Goal: Task Accomplishment & Management: Complete application form

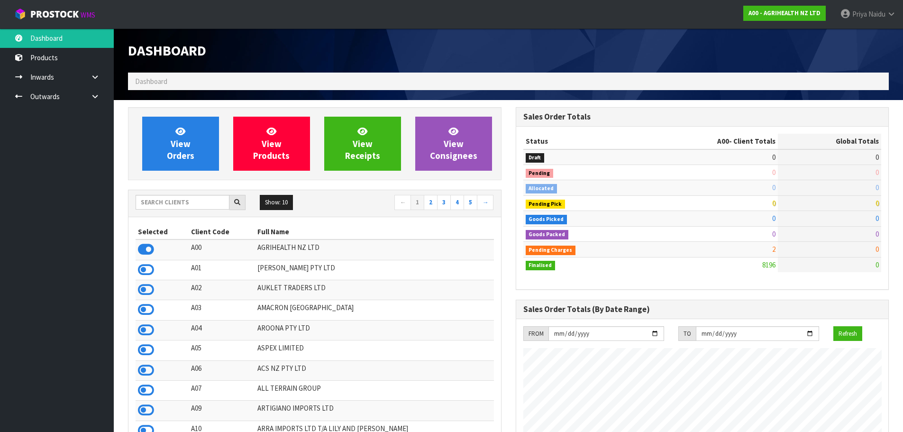
scroll to position [718, 387]
click at [183, 201] on input "text" at bounding box center [183, 202] width 94 height 15
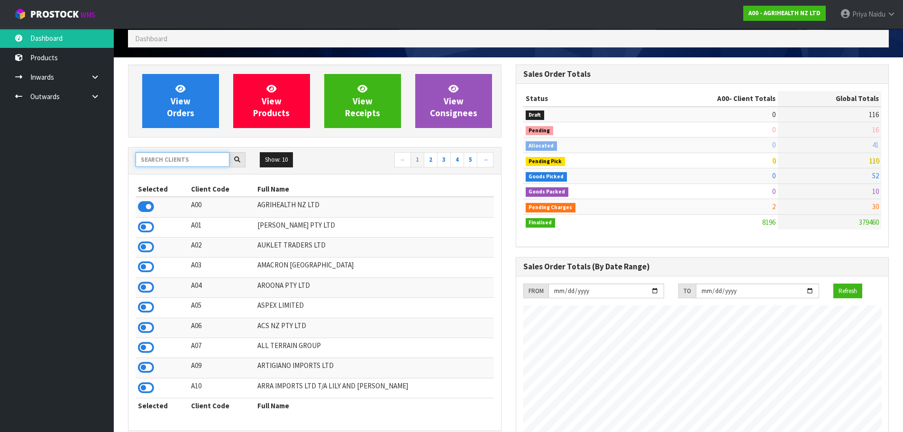
scroll to position [0, 0]
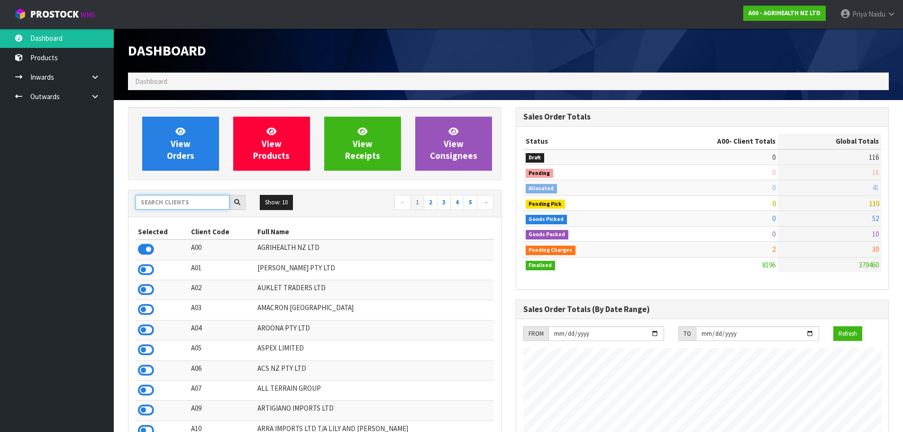
click at [205, 203] on input "text" at bounding box center [183, 202] width 94 height 15
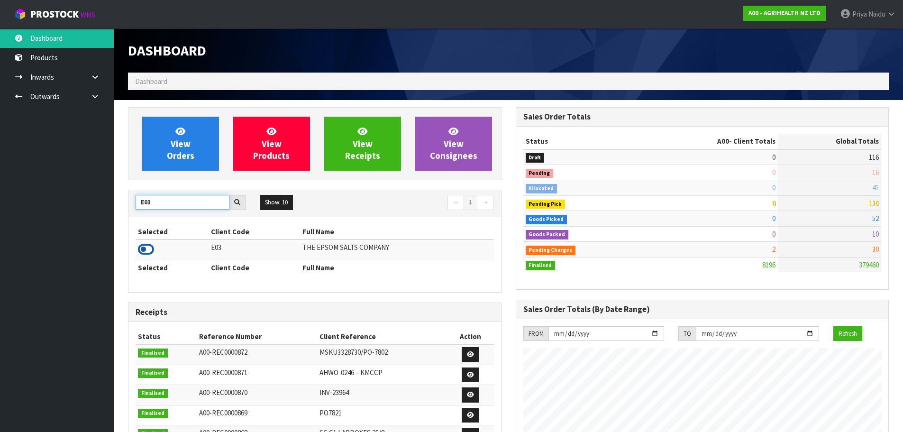
type input "E03"
click at [148, 249] on icon at bounding box center [146, 249] width 16 height 14
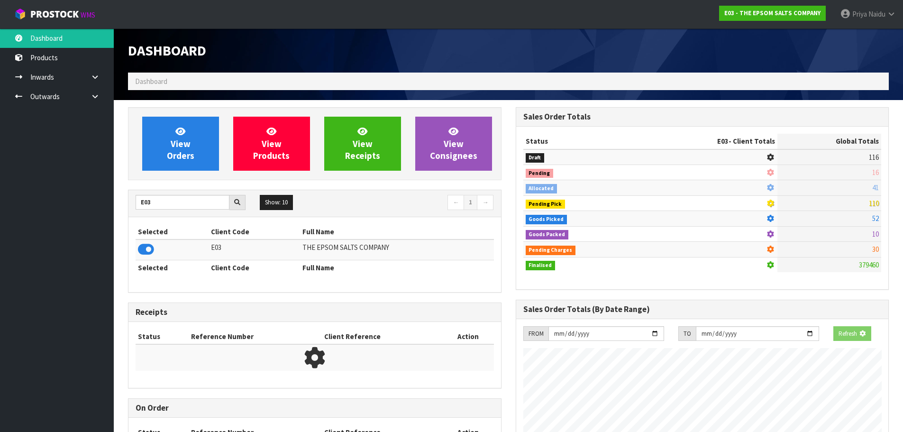
scroll to position [473463, 473666]
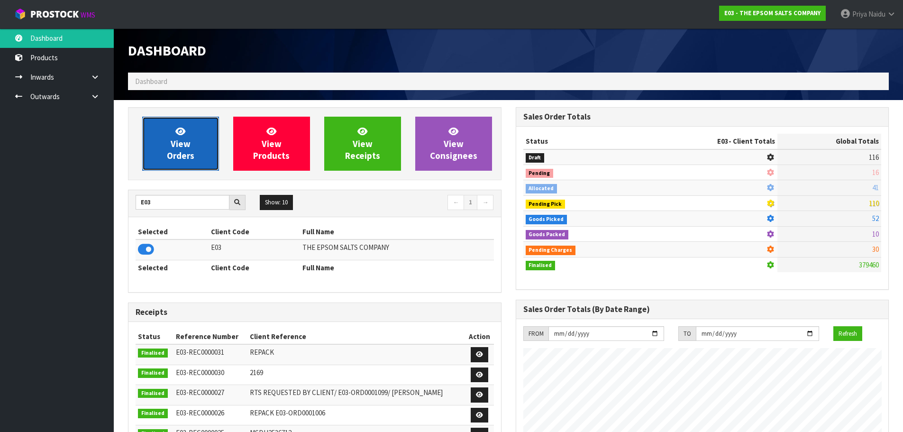
click at [179, 155] on span "View Orders" at bounding box center [180, 144] width 27 height 36
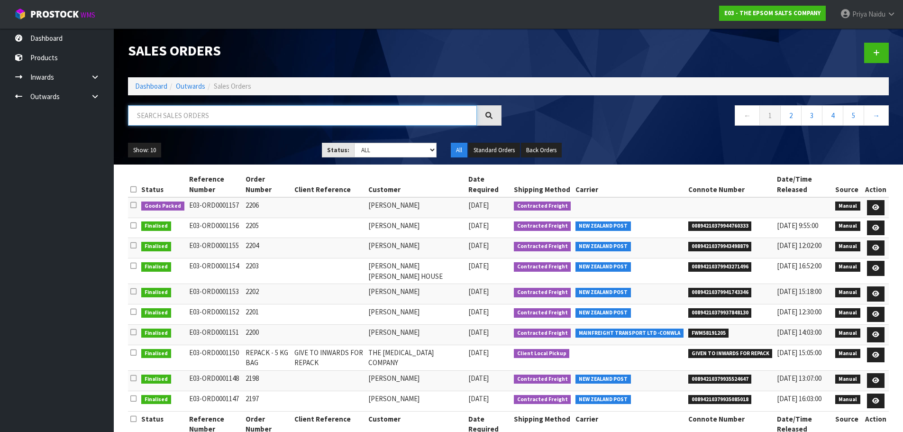
click at [202, 121] on input "text" at bounding box center [302, 115] width 349 height 20
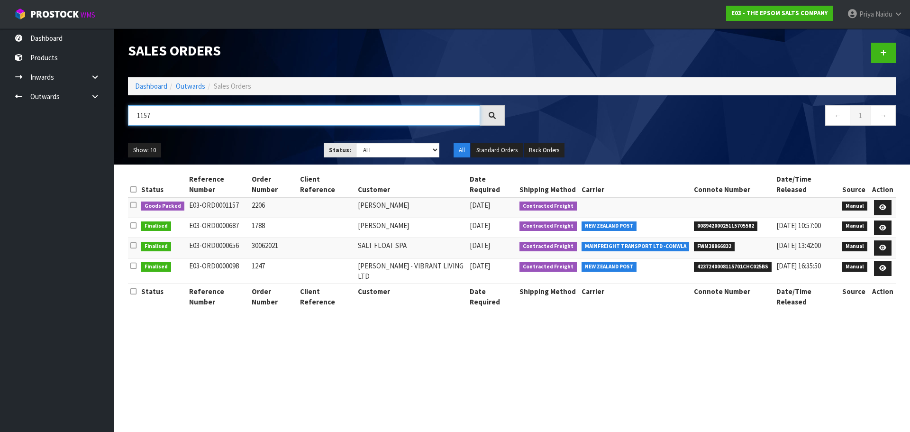
type input "1157"
click at [238, 147] on ul "Show: 10 5 10 25 50" at bounding box center [219, 150] width 182 height 15
click at [254, 144] on ul "Show: 10 5 10 25 50" at bounding box center [219, 150] width 182 height 15
click at [243, 152] on ul "Show: 10 5 10 25 50" at bounding box center [219, 150] width 182 height 15
click at [239, 143] on ul "Show: 10 5 10 25 50" at bounding box center [219, 150] width 182 height 15
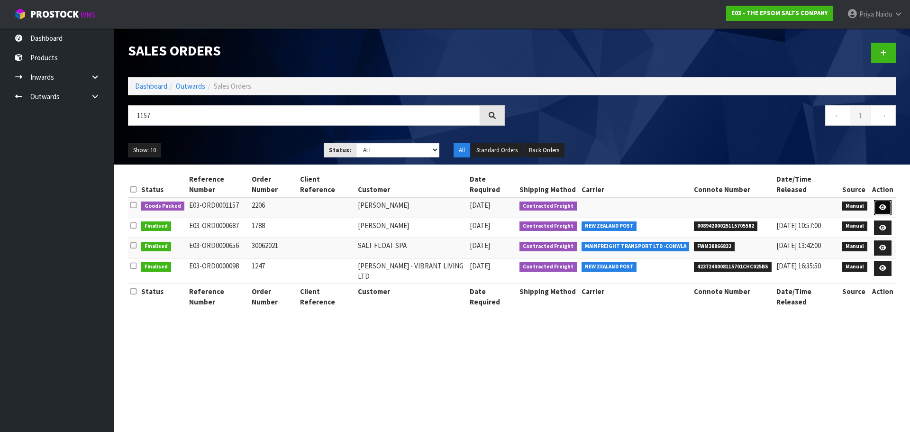
click at [878, 200] on link at bounding box center [883, 207] width 18 height 15
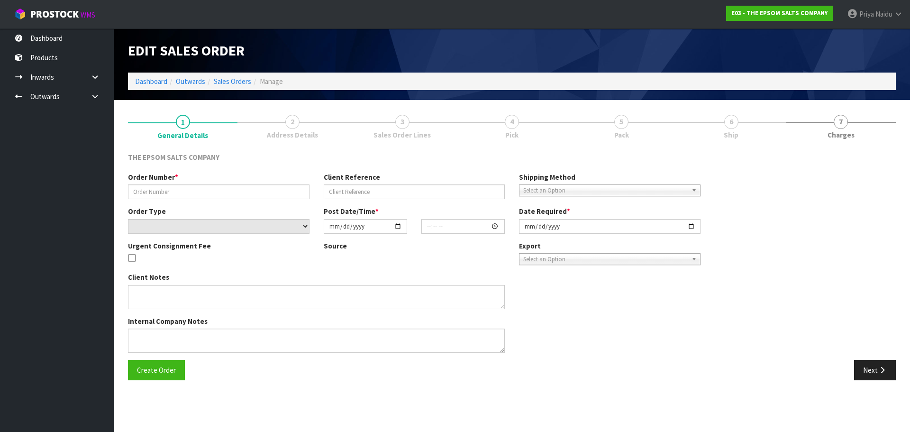
type input "2206"
select select "number:0"
type input "[DATE]"
type input "08:21:00.000"
type input "[DATE]"
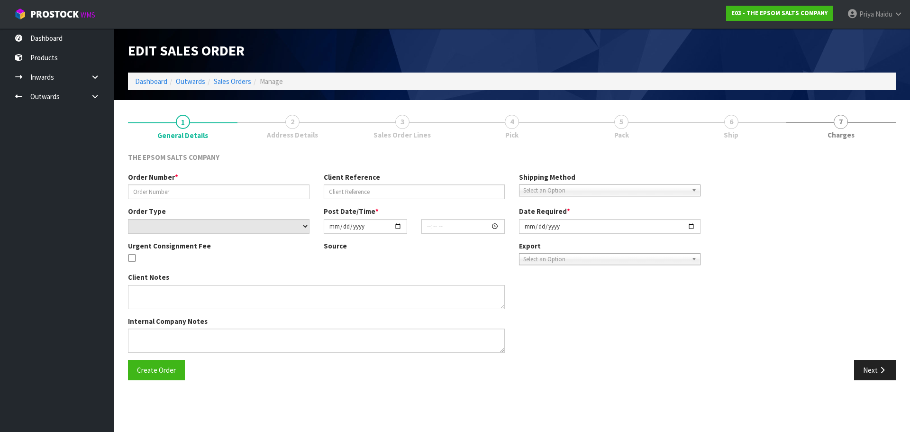
type textarea "PLEASE NOTE ORDER 2206 IS FOR 15X25KG BAGS OF [MEDICAL_DATA]"
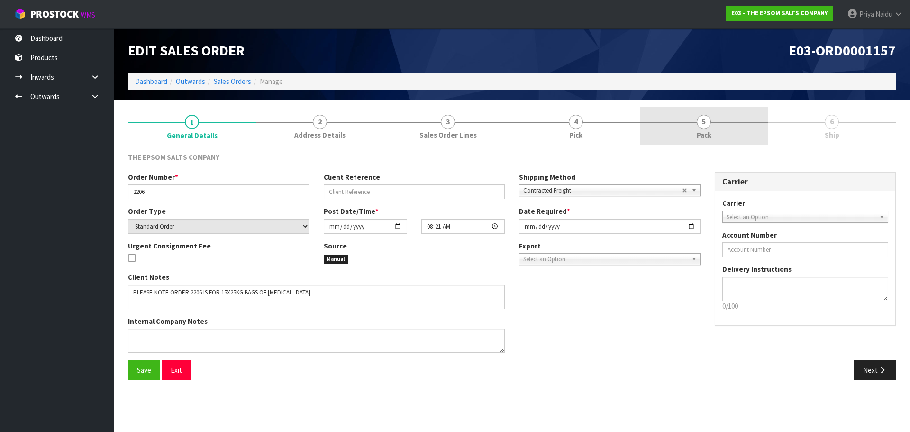
click at [693, 137] on link "5 Pack" at bounding box center [704, 125] width 128 height 37
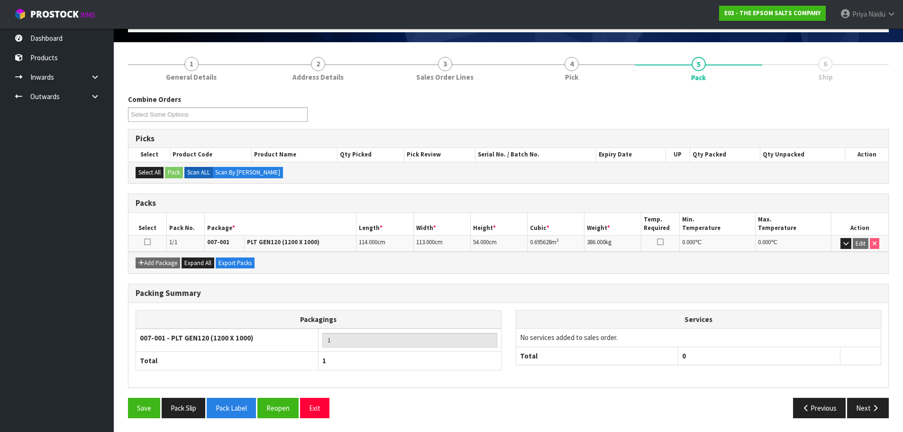
scroll to position [58, 0]
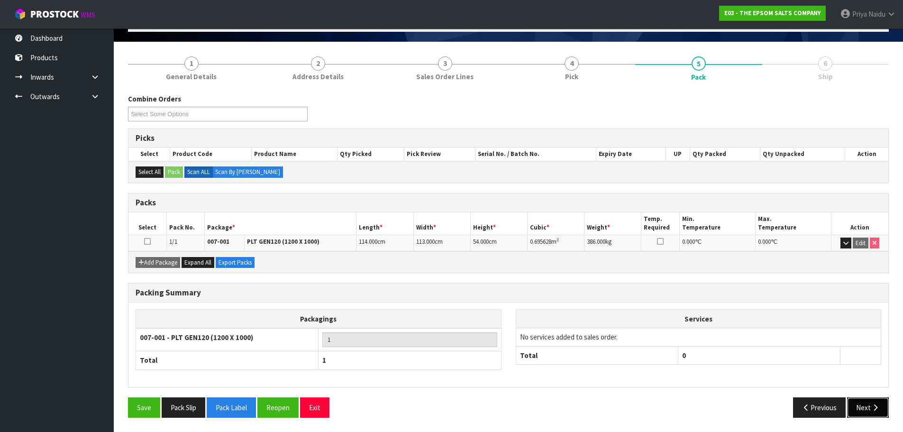
click at [850, 405] on button "Next" at bounding box center [868, 407] width 42 height 20
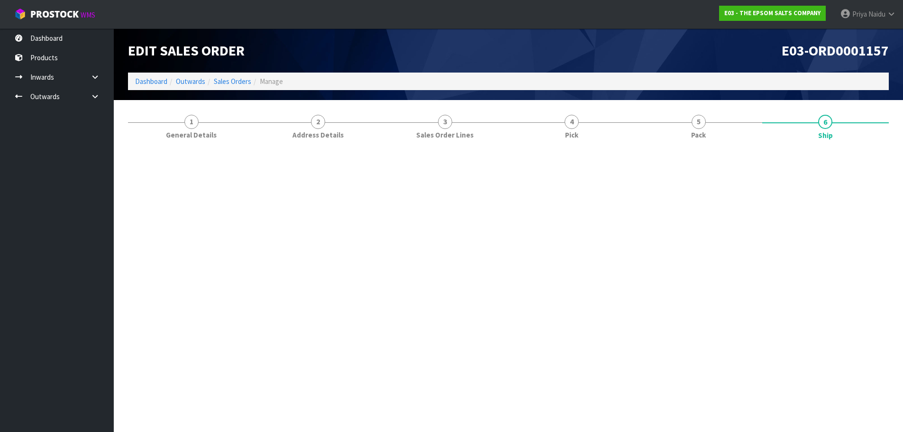
scroll to position [0, 0]
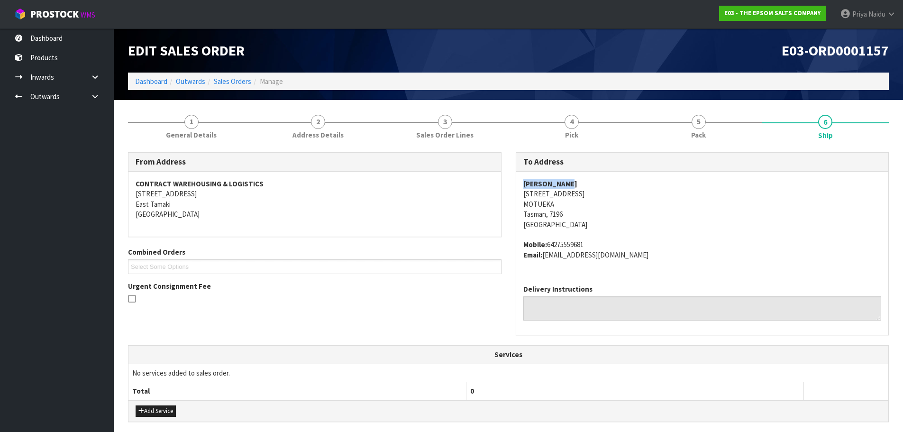
copy strong "[PERSON_NAME]"
drag, startPoint x: 525, startPoint y: 186, endPoint x: 581, endPoint y: 183, distance: 56.0
click at [581, 183] on div "[PERSON_NAME] [STREET_ADDRESS] Mobile: 64275559681 Email: [EMAIL_ADDRESS][DOMAI…" at bounding box center [702, 224] width 373 height 105
copy address "[STREET_ADDRESS]"
drag, startPoint x: 517, startPoint y: 194, endPoint x: 650, endPoint y: 215, distance: 134.8
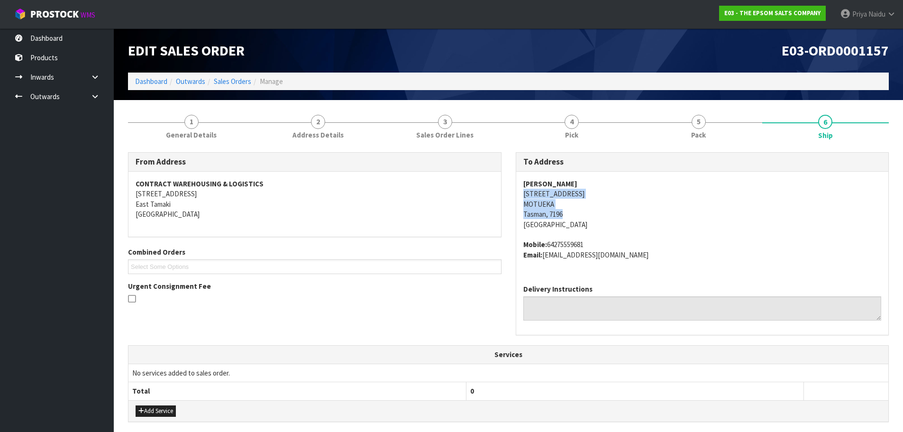
click at [650, 215] on div "[PERSON_NAME] [STREET_ADDRESS] Mobile: 64275559681 Email: [EMAIL_ADDRESS][DOMAI…" at bounding box center [702, 224] width 373 height 105
click at [694, 239] on span "[PERSON_NAME] [STREET_ADDRESS] Mobile: 64275559681 Email: [EMAIL_ADDRESS][DOMAI…" at bounding box center [702, 219] width 358 height 81
copy strong "[PERSON_NAME]"
drag, startPoint x: 515, startPoint y: 187, endPoint x: 590, endPoint y: 185, distance: 74.9
click at [590, 185] on div "To Address [PERSON_NAME] [STREET_ADDRESS] Mobile: 64275559681 Email: [EMAIL_ADD…" at bounding box center [703, 243] width 374 height 183
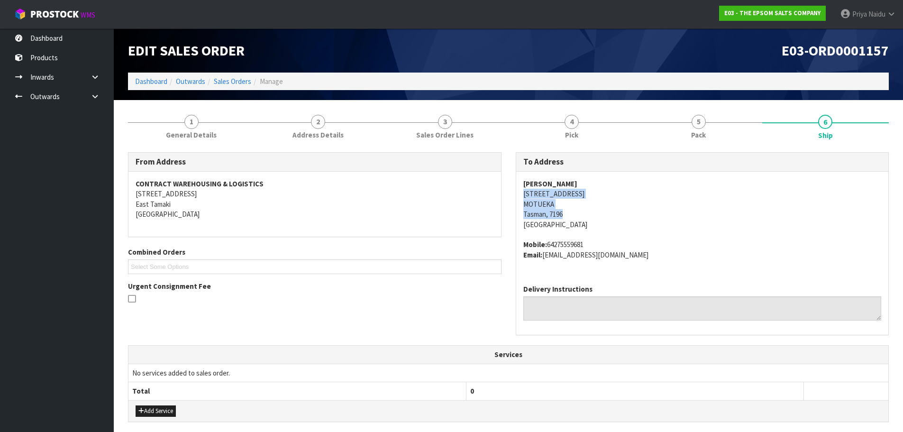
copy address "[STREET_ADDRESS]"
drag, startPoint x: 517, startPoint y: 196, endPoint x: 657, endPoint y: 215, distance: 141.7
click at [657, 215] on div "[PERSON_NAME] [STREET_ADDRESS] Mobile: 64275559681 Email: [EMAIL_ADDRESS][DOMAI…" at bounding box center [702, 224] width 373 height 105
drag, startPoint x: 761, startPoint y: 223, endPoint x: 751, endPoint y: 221, distance: 10.6
click at [761, 223] on address "[PERSON_NAME] [STREET_ADDRESS]" at bounding box center [702, 204] width 358 height 51
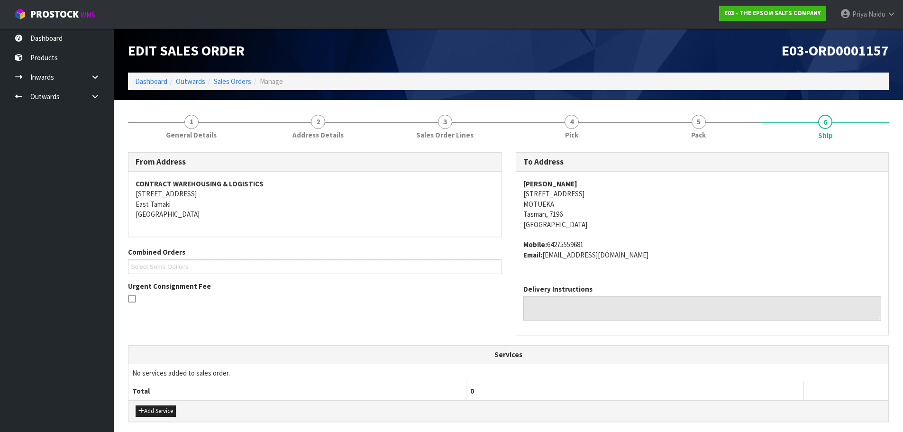
copy address "[STREET_ADDRESS]"
drag, startPoint x: 520, startPoint y: 193, endPoint x: 674, endPoint y: 197, distance: 154.6
click at [674, 197] on div "[PERSON_NAME] [STREET_ADDRESS] Mobile: 64275559681 Email: [EMAIL_ADDRESS][DOMAI…" at bounding box center [702, 224] width 373 height 105
copy address "MOTUEKA"
drag, startPoint x: 517, startPoint y: 203, endPoint x: 566, endPoint y: 209, distance: 49.1
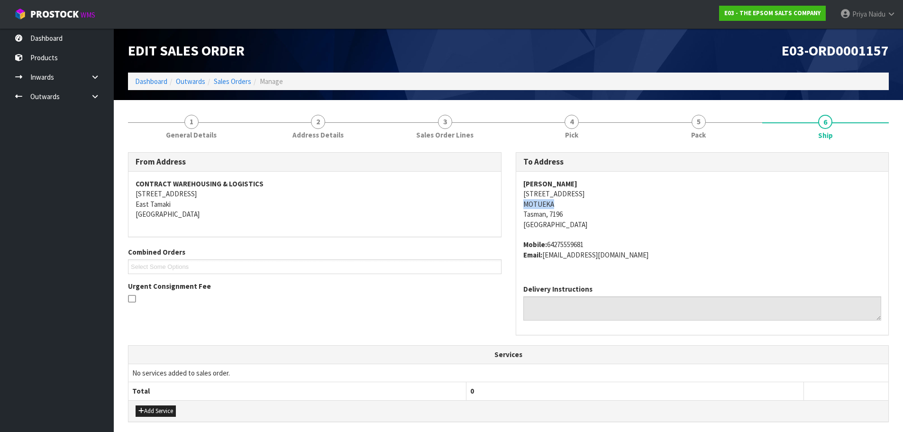
click at [566, 209] on div "[PERSON_NAME] [STREET_ADDRESS] Mobile: 64275559681 Email: [EMAIL_ADDRESS][DOMAI…" at bounding box center [702, 224] width 373 height 105
copy address "Tasman"
drag, startPoint x: 520, startPoint y: 214, endPoint x: 547, endPoint y: 215, distance: 27.0
click at [547, 215] on div "[PERSON_NAME] [STREET_ADDRESS] Mobile: 64275559681 Email: [EMAIL_ADDRESS][DOMAI…" at bounding box center [702, 224] width 373 height 105
click at [159, 84] on link "Dashboard" at bounding box center [151, 81] width 32 height 9
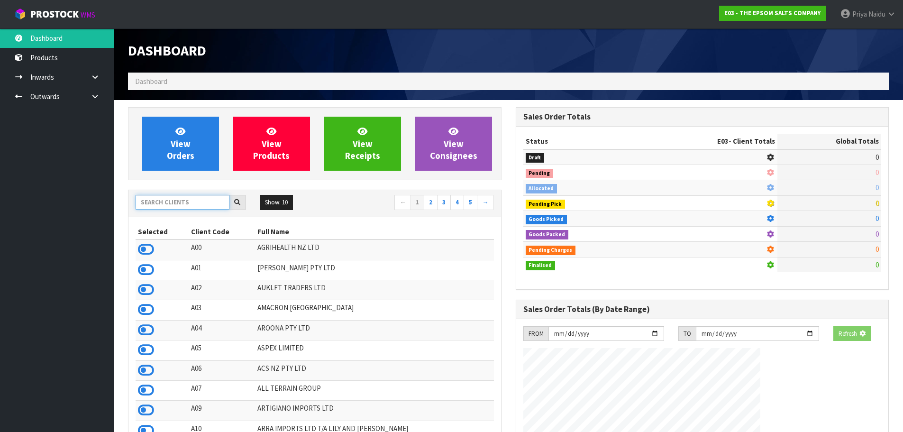
click at [175, 205] on input "text" at bounding box center [183, 202] width 94 height 15
type input "A"
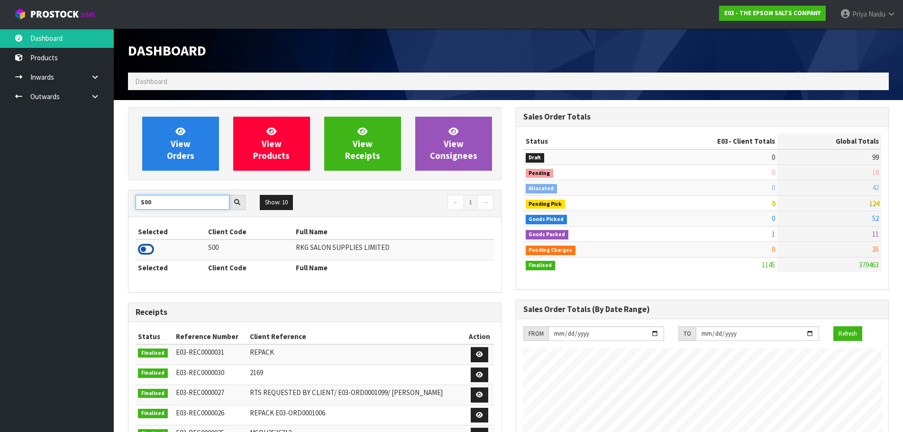
type input "S00"
click at [144, 251] on icon at bounding box center [146, 249] width 16 height 14
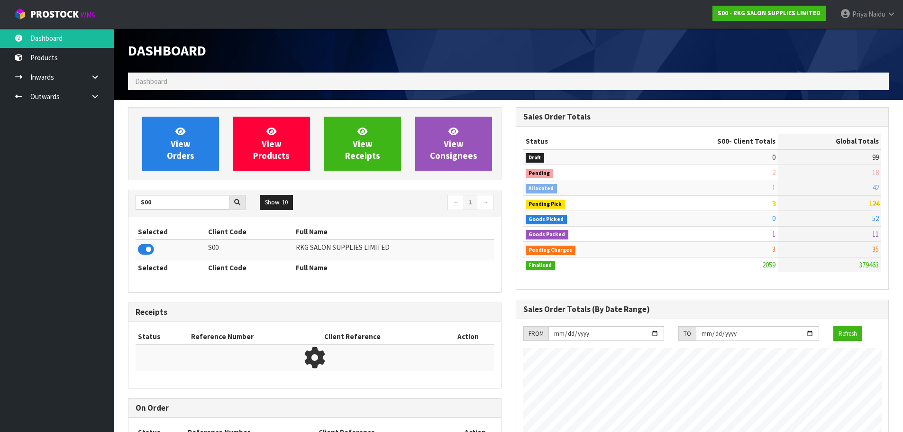
scroll to position [718, 387]
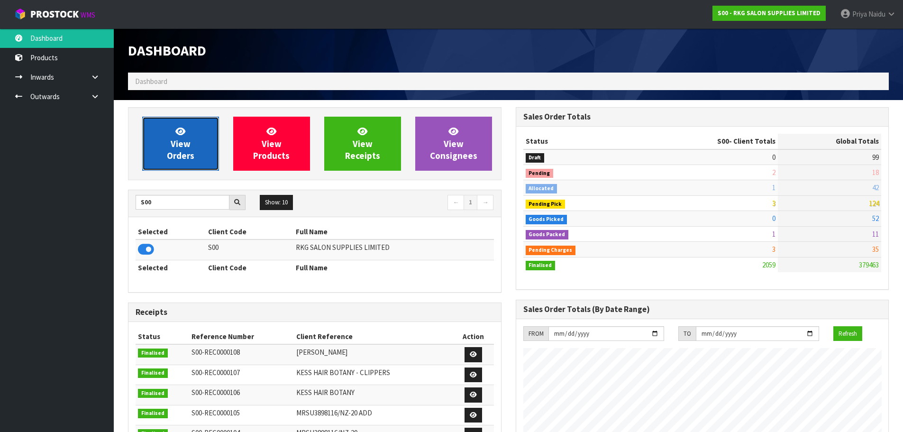
click at [173, 164] on link "View Orders" at bounding box center [180, 144] width 77 height 54
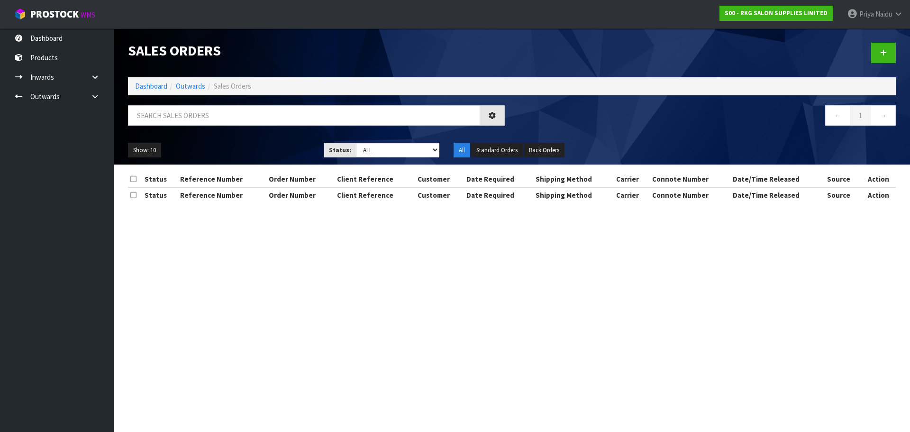
click at [187, 103] on div "Sales Orders Dashboard Outwards Sales Orders ← 1 → Show: 10 5 10 25 50 Status: …" at bounding box center [512, 96] width 782 height 136
click at [187, 113] on input "text" at bounding box center [304, 115] width 352 height 20
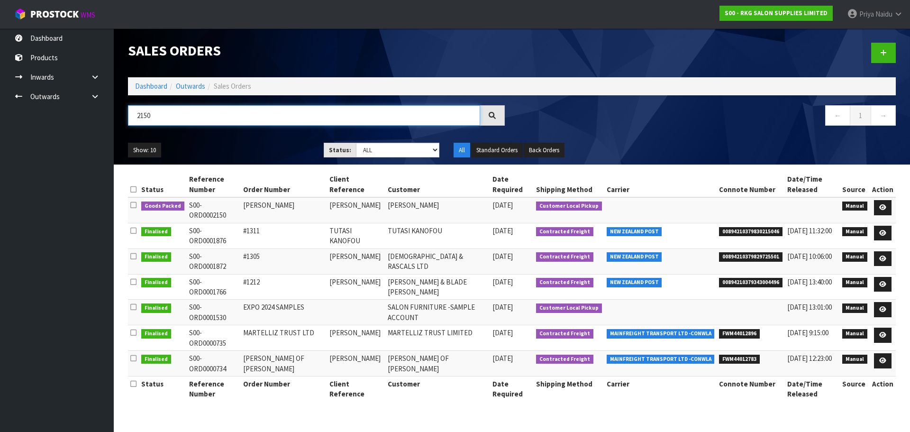
type input "2150"
click at [233, 135] on div "2150 ← 1 →" at bounding box center [512, 120] width 782 height 30
click at [884, 202] on link at bounding box center [883, 207] width 18 height 15
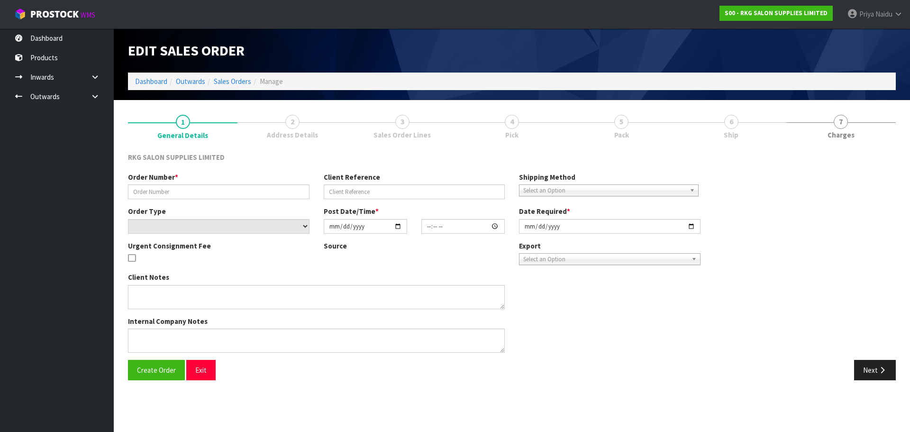
type input "[PERSON_NAME]"
select select "number:0"
type input "[DATE]"
type input "15:14:00.000"
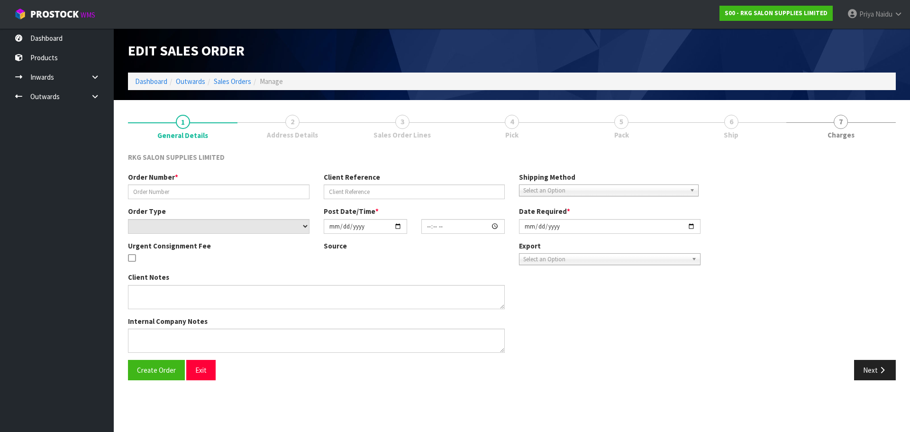
type input "[DATE]"
type textarea "FOR PICK UP"
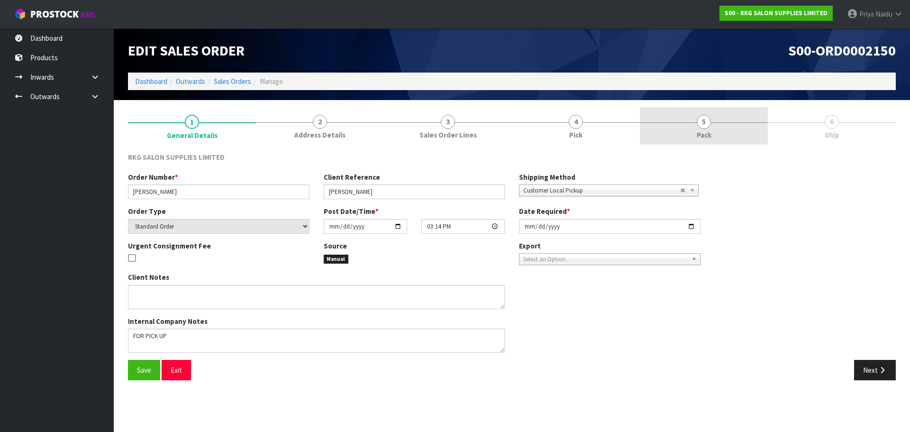
click at [709, 132] on span "Pack" at bounding box center [704, 135] width 15 height 10
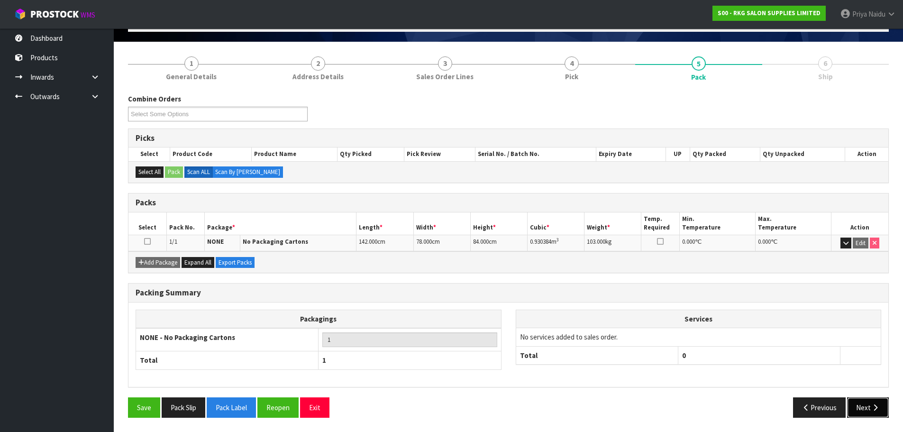
click at [869, 409] on button "Next" at bounding box center [868, 407] width 42 height 20
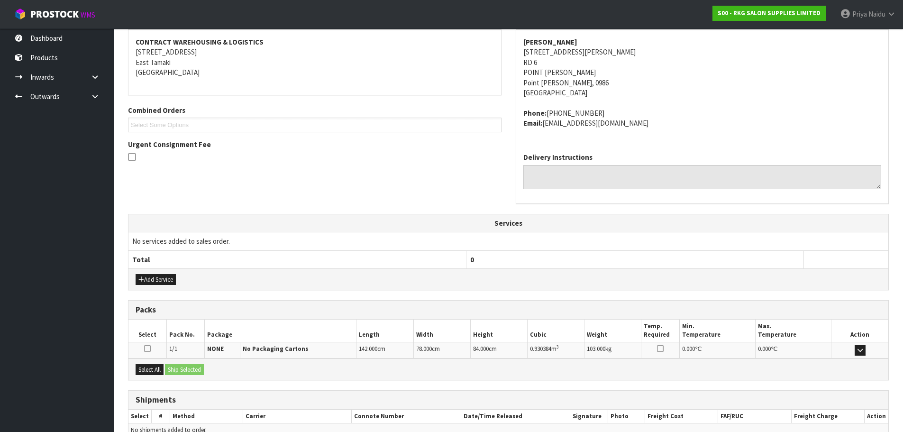
scroll to position [192, 0]
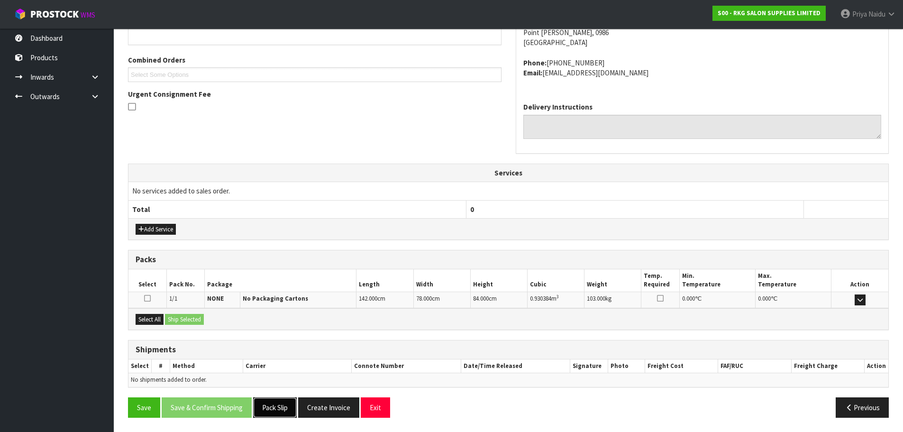
click at [277, 405] on button "Pack Slip" at bounding box center [275, 407] width 44 height 20
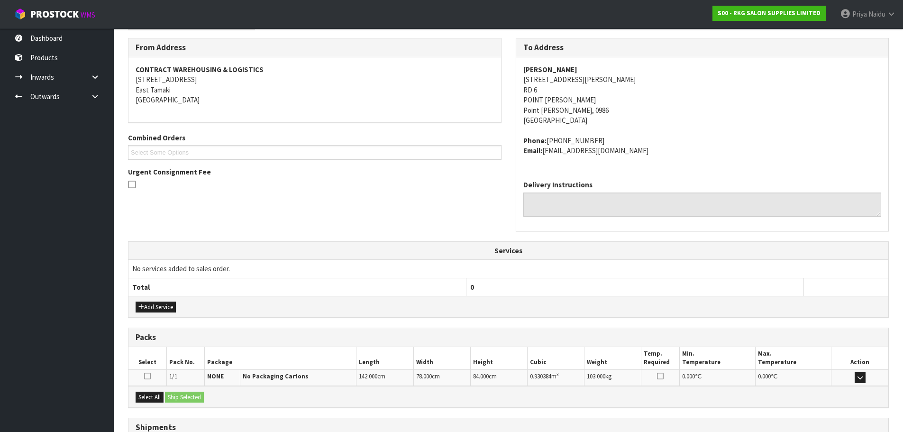
scroll to position [0, 0]
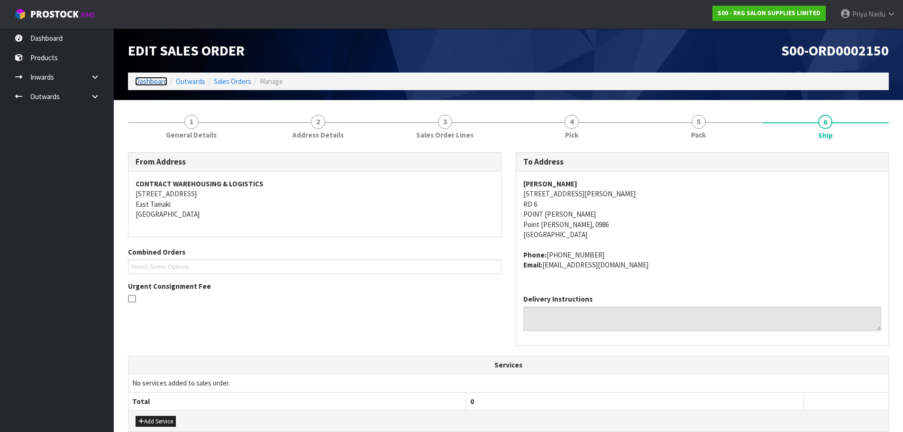
click at [155, 85] on link "Dashboard" at bounding box center [151, 81] width 32 height 9
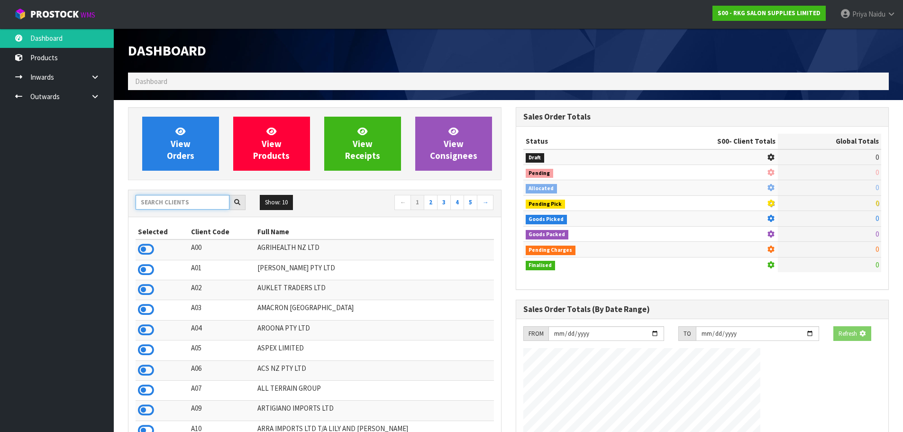
click at [180, 203] on input "text" at bounding box center [183, 202] width 94 height 15
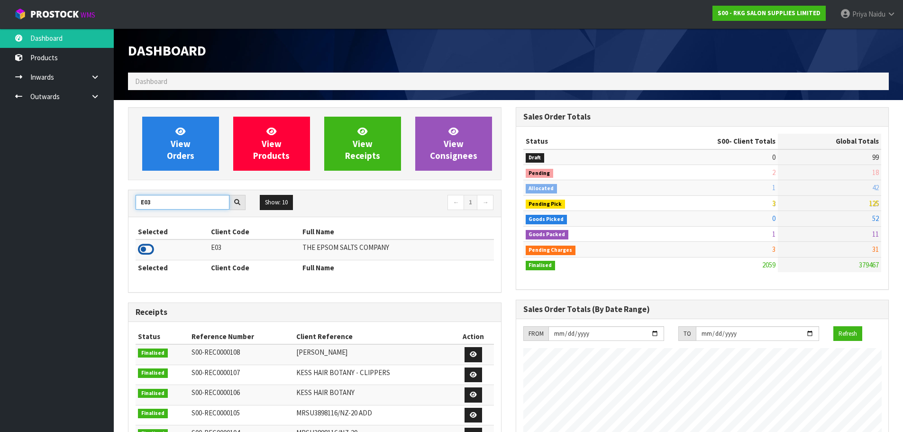
type input "E03"
click at [146, 250] on icon at bounding box center [146, 249] width 16 height 14
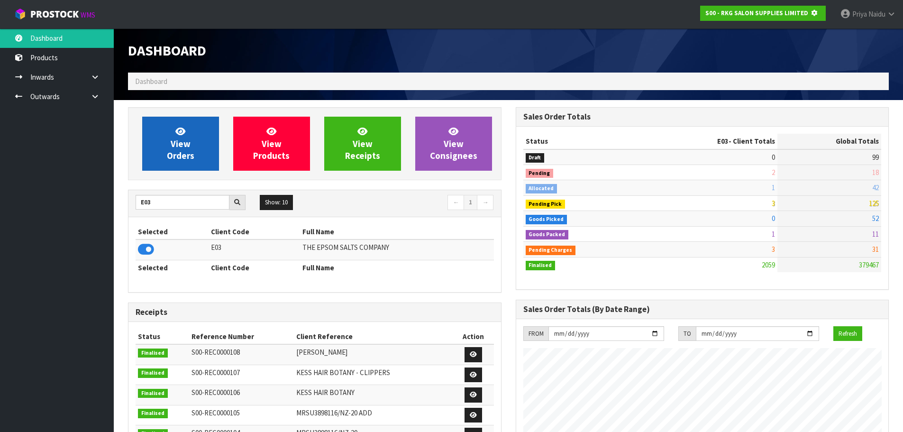
scroll to position [473463, 473666]
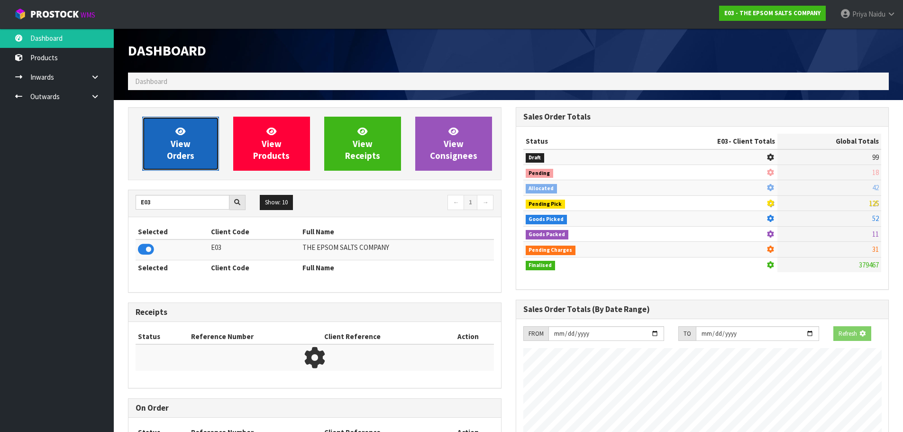
click at [190, 136] on link "View Orders" at bounding box center [180, 144] width 77 height 54
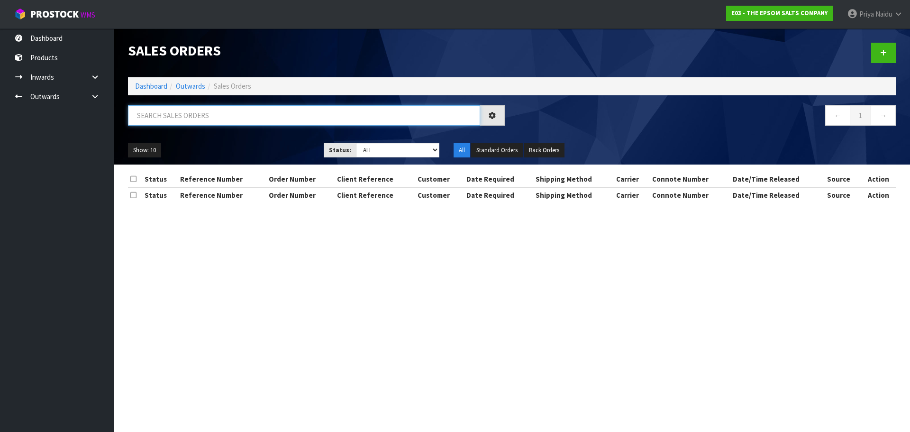
click at [195, 123] on input "text" at bounding box center [304, 115] width 352 height 20
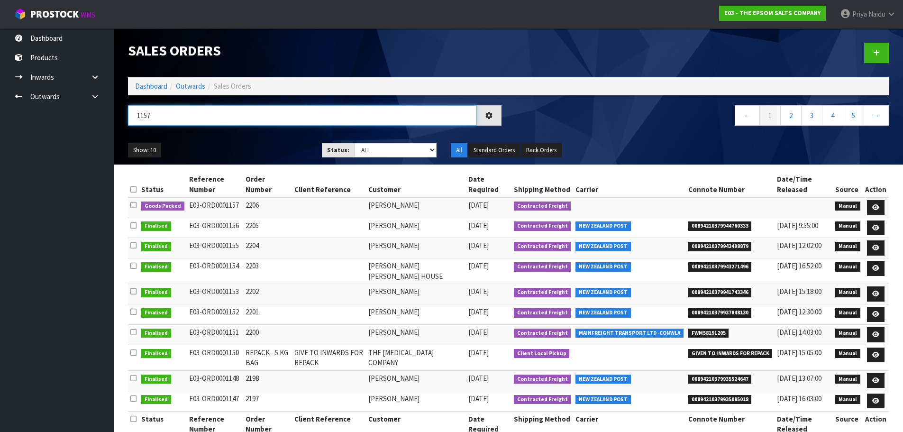
type input "1157"
click at [231, 139] on div "Show: 10 5 10 25 50 Status: Draft Pending Allocated Pending Pick Goods Picked G…" at bounding box center [508, 150] width 775 height 29
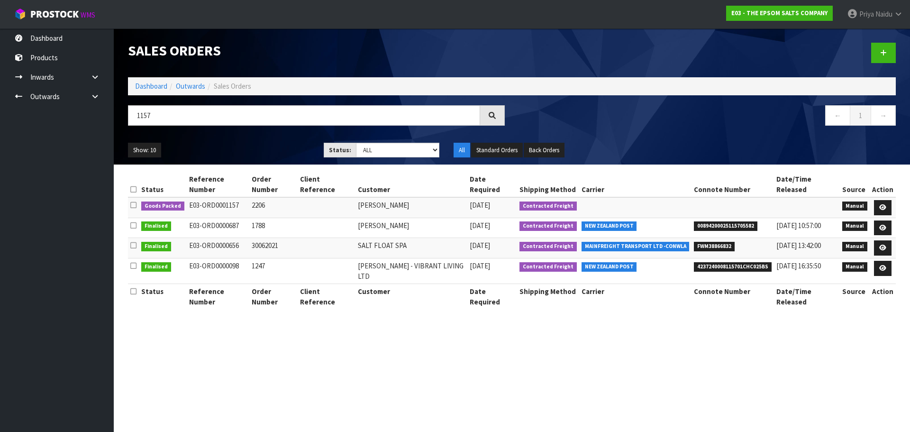
click at [244, 144] on ul "Show: 10 5 10 25 50" at bounding box center [219, 150] width 182 height 15
click at [884, 204] on icon at bounding box center [882, 207] width 7 height 6
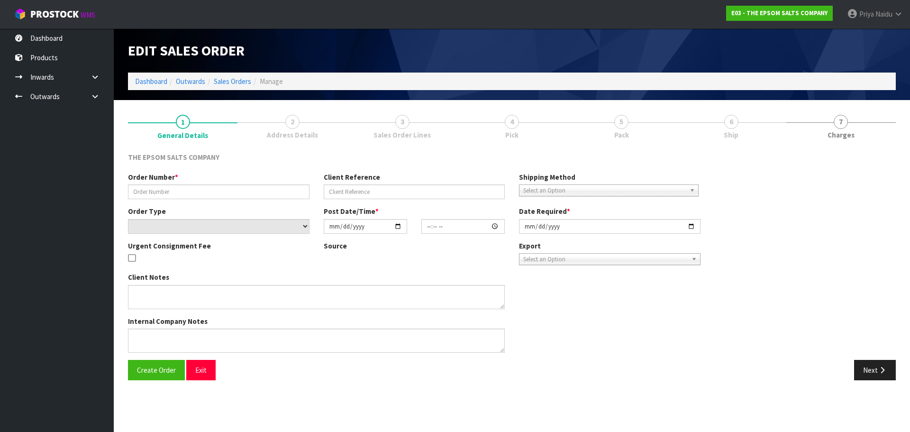
type input "2206"
select select "number:0"
type input "[DATE]"
type input "08:21:00.000"
type input "[DATE]"
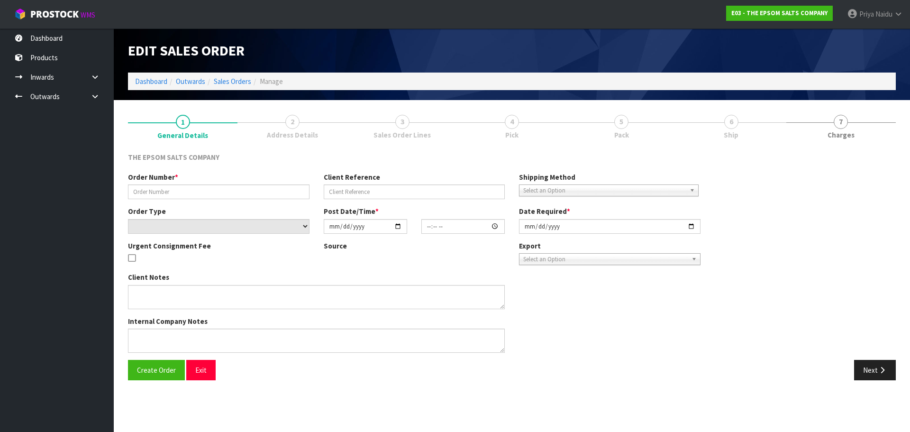
type textarea "PLEASE NOTE ORDER 2206 IS FOR 15X25KG BAGS OF [MEDICAL_DATA]"
click at [676, 120] on link "5 Pack" at bounding box center [622, 125] width 110 height 37
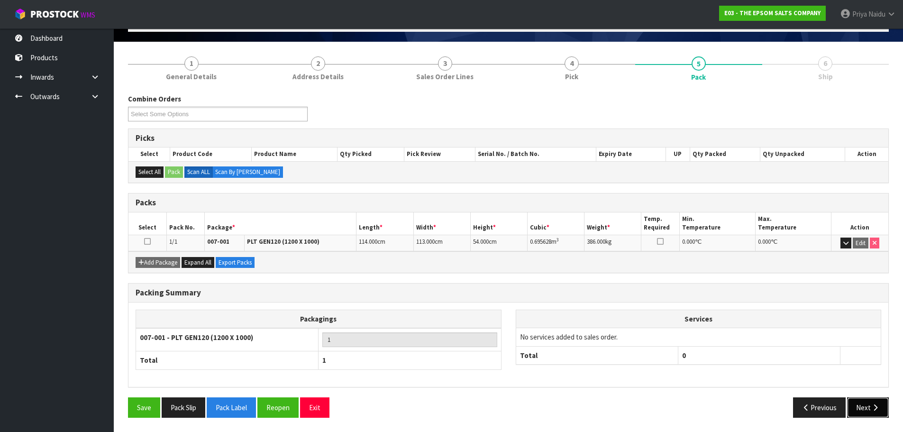
click at [863, 408] on button "Next" at bounding box center [868, 407] width 42 height 20
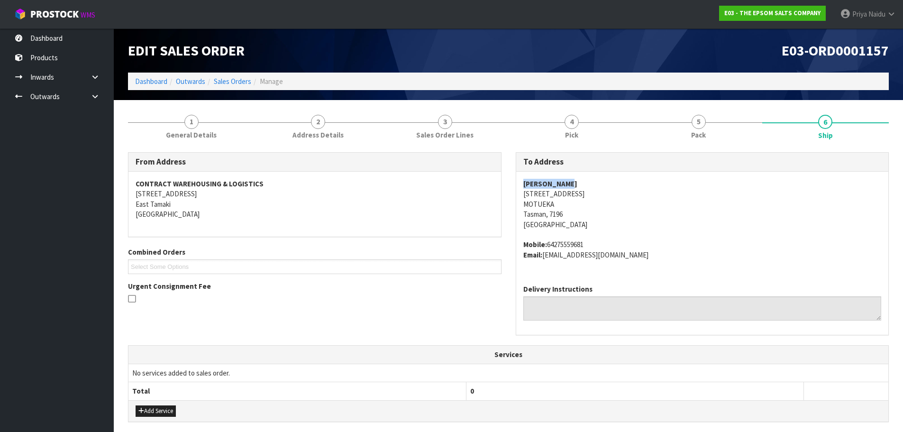
copy strong "[PERSON_NAME]"
drag, startPoint x: 518, startPoint y: 183, endPoint x: 581, endPoint y: 173, distance: 64.4
click at [581, 173] on div "[PERSON_NAME] [STREET_ADDRESS] Mobile: 64275559681 Email: [EMAIL_ADDRESS][DOMAI…" at bounding box center [702, 224] width 373 height 105
copy address "MOTUEKA"
drag, startPoint x: 524, startPoint y: 205, endPoint x: 262, endPoint y: 219, distance: 263.0
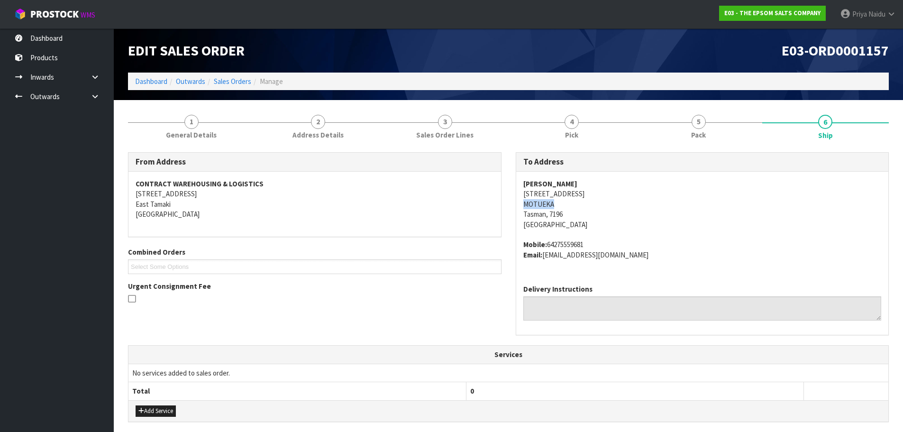
click at [567, 202] on address "[PERSON_NAME] [STREET_ADDRESS]" at bounding box center [702, 204] width 358 height 51
click at [546, 241] on strong "Mobile:" at bounding box center [535, 244] width 24 height 9
copy address "64275559681"
drag, startPoint x: 547, startPoint y: 245, endPoint x: 585, endPoint y: 238, distance: 38.1
click at [592, 238] on span "[PERSON_NAME] [STREET_ADDRESS] Mobile: 64275559681 Email: [EMAIL_ADDRESS][DOMAI…" at bounding box center [702, 219] width 358 height 81
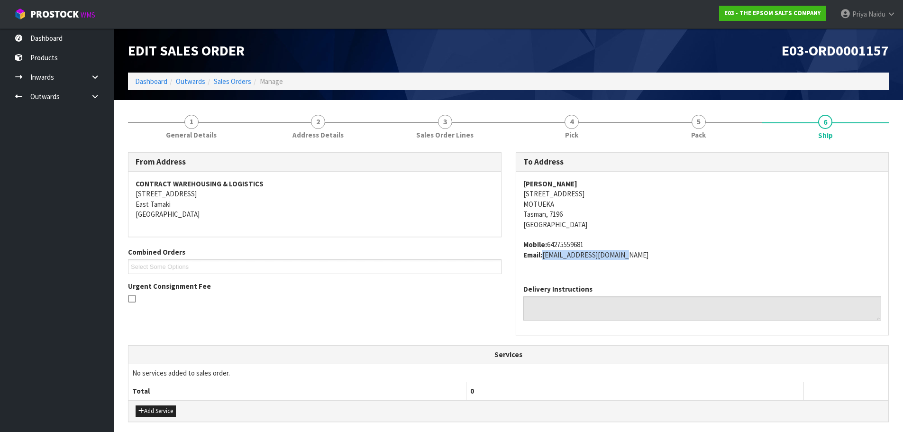
drag, startPoint x: 543, startPoint y: 256, endPoint x: 535, endPoint y: 263, distance: 10.7
click at [630, 252] on address "Mobile: 64275559681 Email: [EMAIL_ADDRESS][DOMAIN_NAME]" at bounding box center [702, 249] width 358 height 20
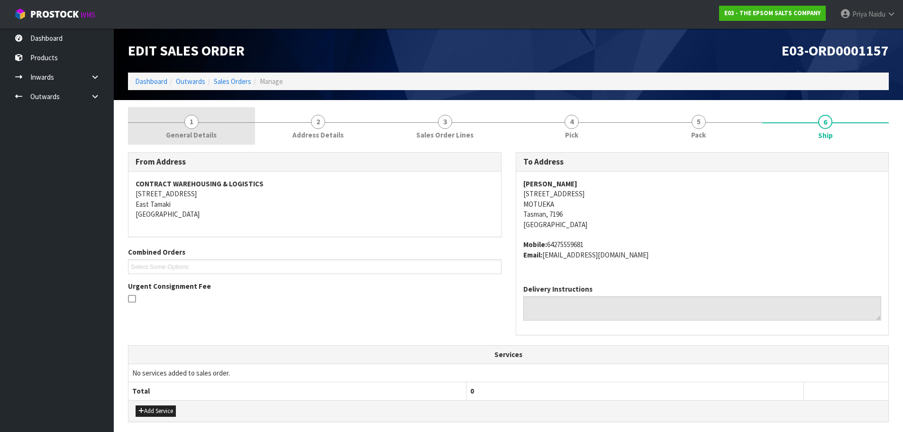
click at [175, 117] on link "1 General Details" at bounding box center [191, 125] width 127 height 37
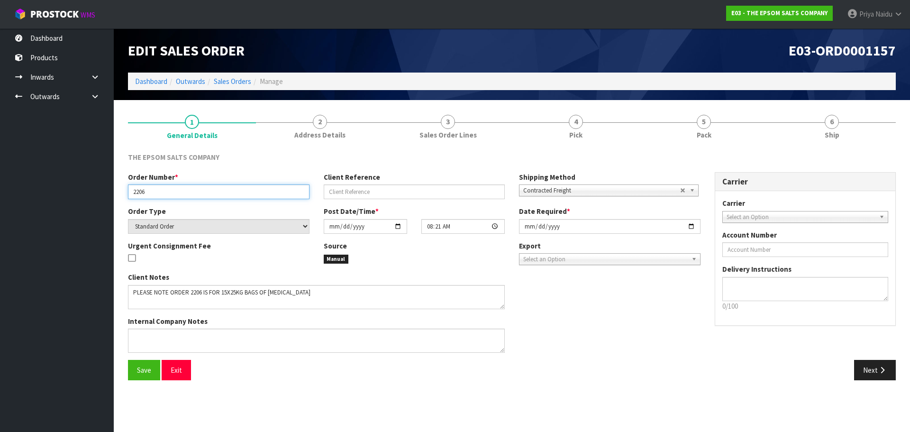
drag, startPoint x: 131, startPoint y: 193, endPoint x: 157, endPoint y: 193, distance: 26.1
click at [157, 193] on input "2206" at bounding box center [219, 191] width 182 height 15
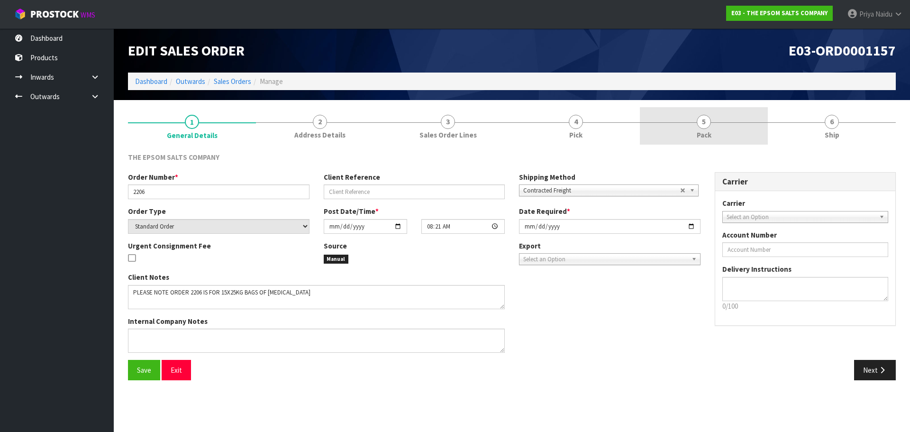
click at [666, 142] on link "5 Pack" at bounding box center [704, 125] width 128 height 37
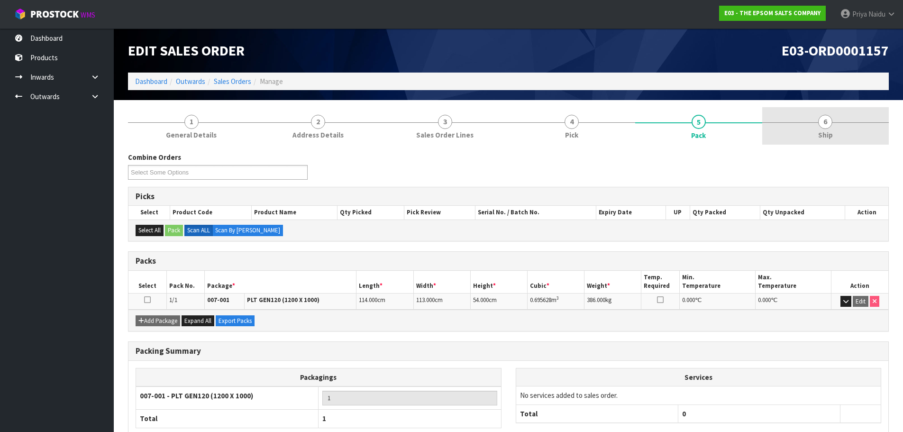
drag, startPoint x: 838, startPoint y: 132, endPoint x: 816, endPoint y: 133, distance: 21.8
click at [838, 132] on link "6 Ship" at bounding box center [825, 125] width 127 height 37
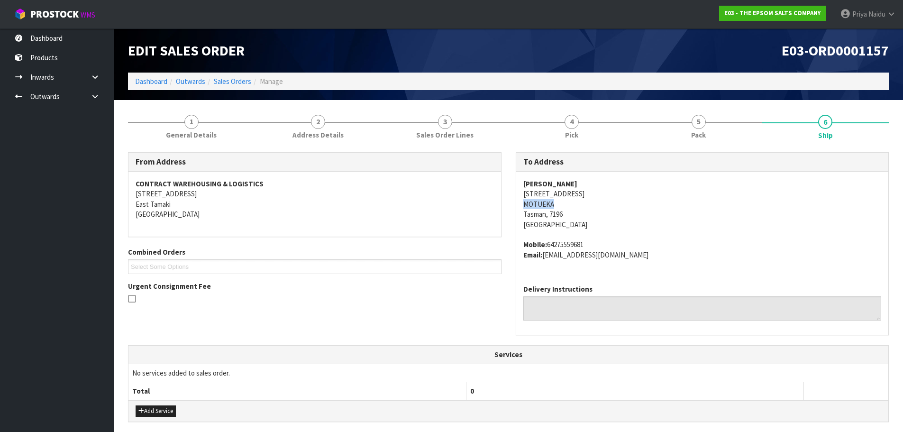
drag, startPoint x: 519, startPoint y: 207, endPoint x: 329, endPoint y: 205, distance: 190.1
click at [569, 201] on div "[PERSON_NAME] [STREET_ADDRESS] Mobile: 64275559681 Email: [EMAIL_ADDRESS][DOMAI…" at bounding box center [702, 224] width 373 height 105
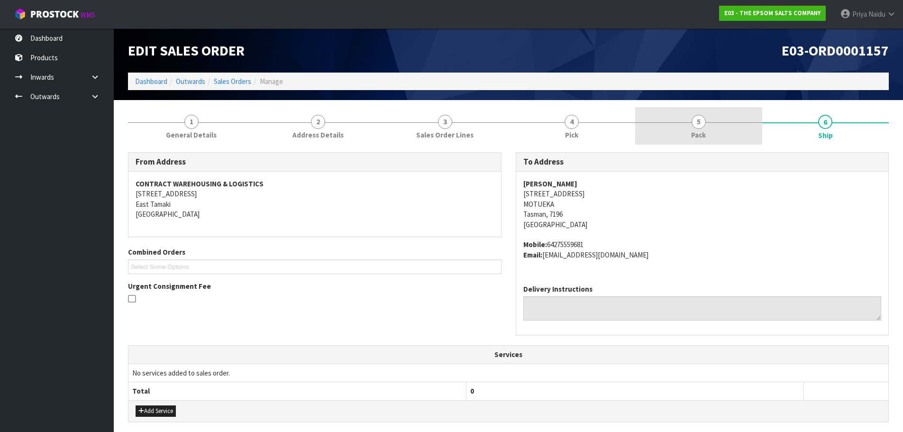
click at [696, 112] on link "5 Pack" at bounding box center [698, 125] width 127 height 37
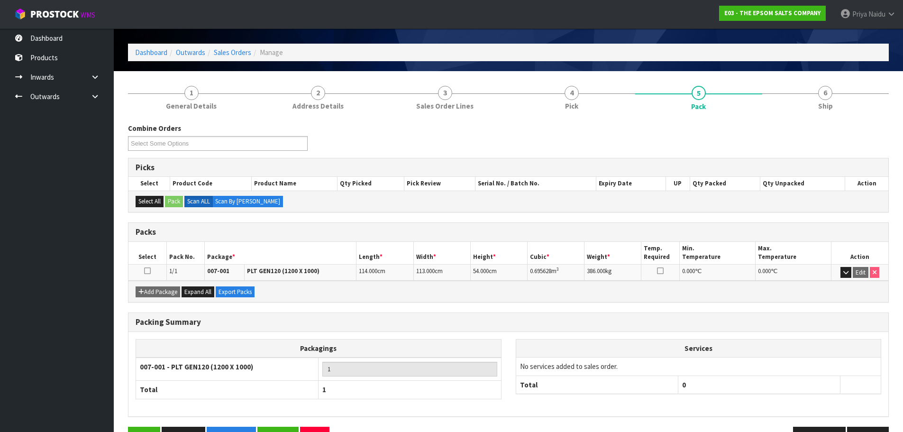
scroll to position [58, 0]
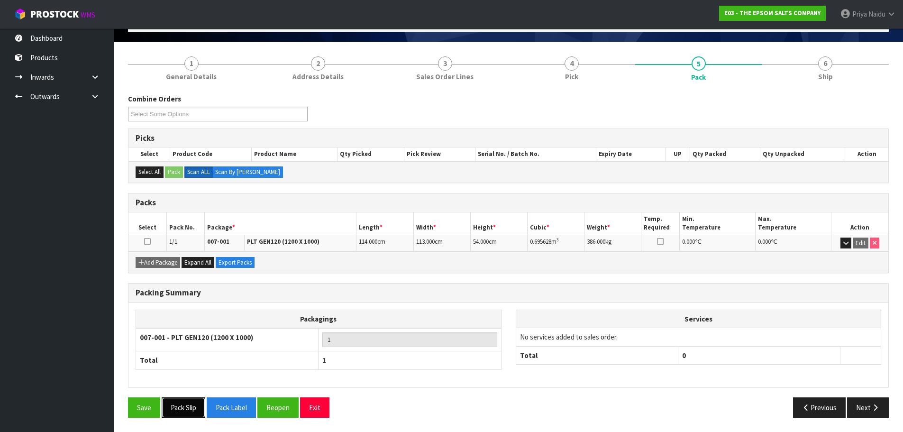
click at [192, 409] on button "Pack Slip" at bounding box center [184, 407] width 44 height 20
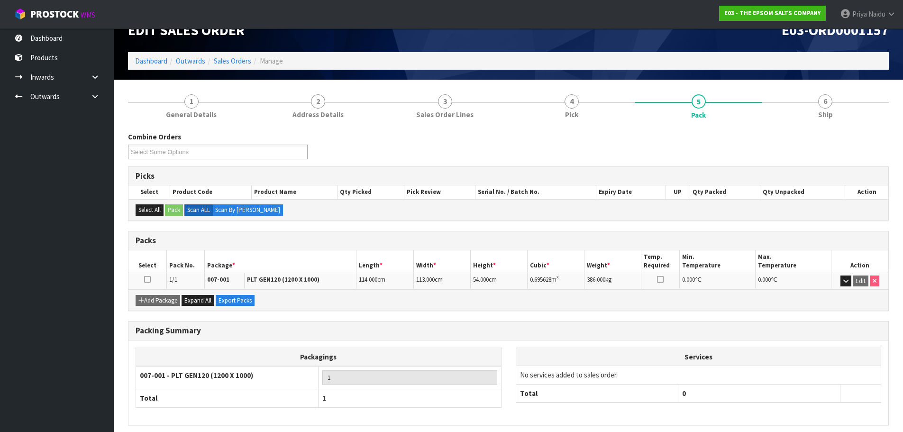
scroll to position [0, 0]
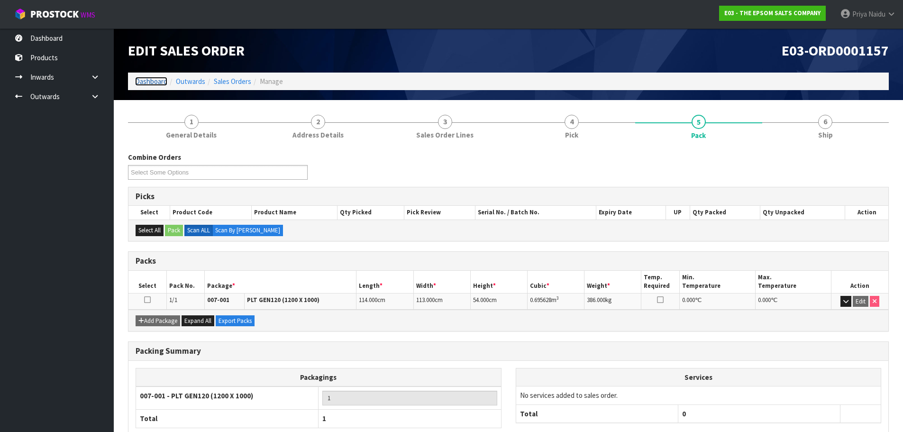
click at [153, 82] on link "Dashboard" at bounding box center [151, 81] width 32 height 9
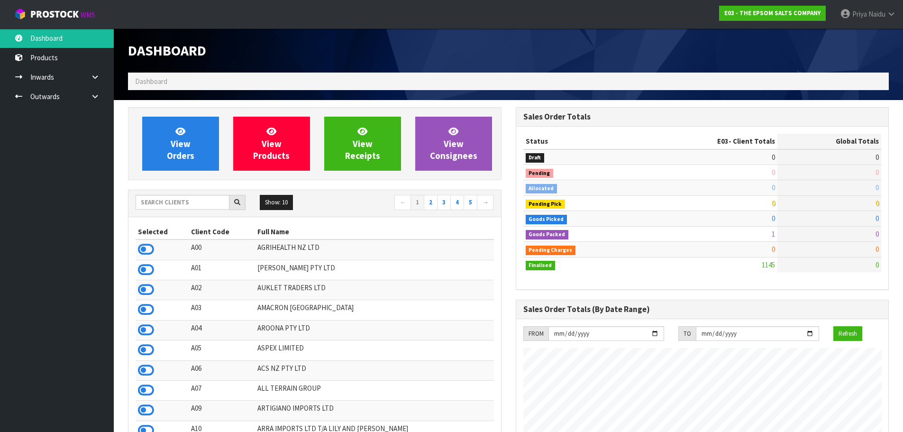
scroll to position [595, 387]
click at [148, 198] on input "text" at bounding box center [183, 202] width 94 height 15
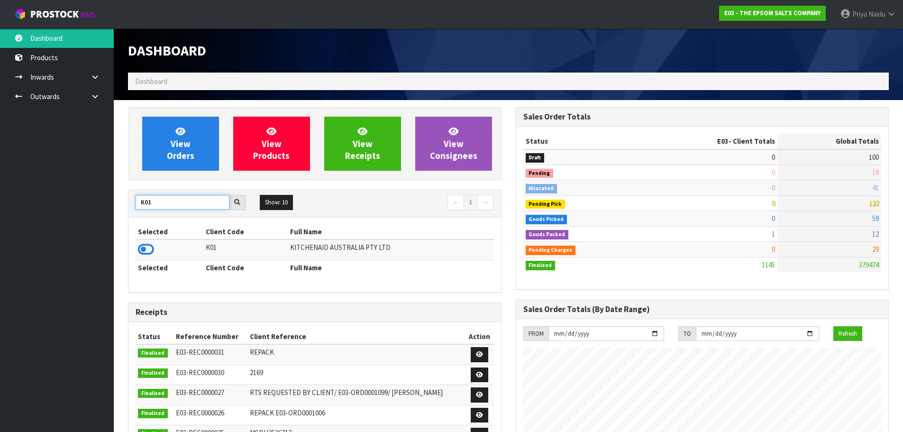
type input "K01"
click at [154, 247] on td at bounding box center [170, 249] width 68 height 20
click at [151, 248] on icon at bounding box center [146, 249] width 16 height 14
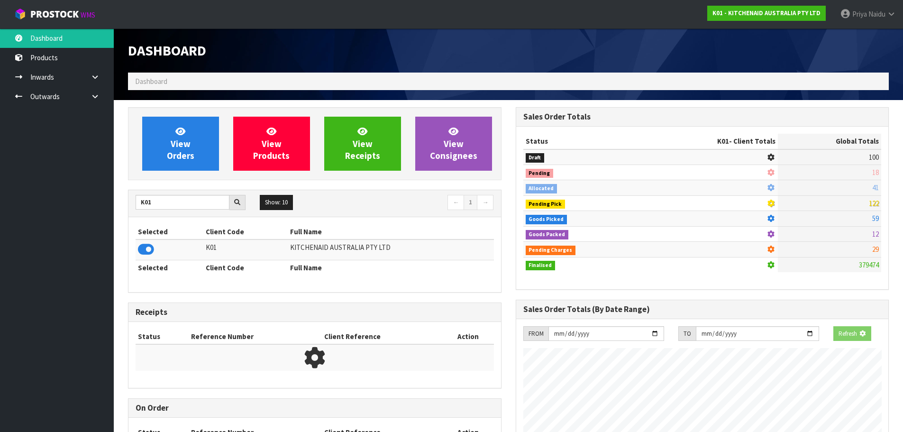
scroll to position [473463, 473666]
click at [186, 171] on link "View Orders" at bounding box center [180, 144] width 77 height 54
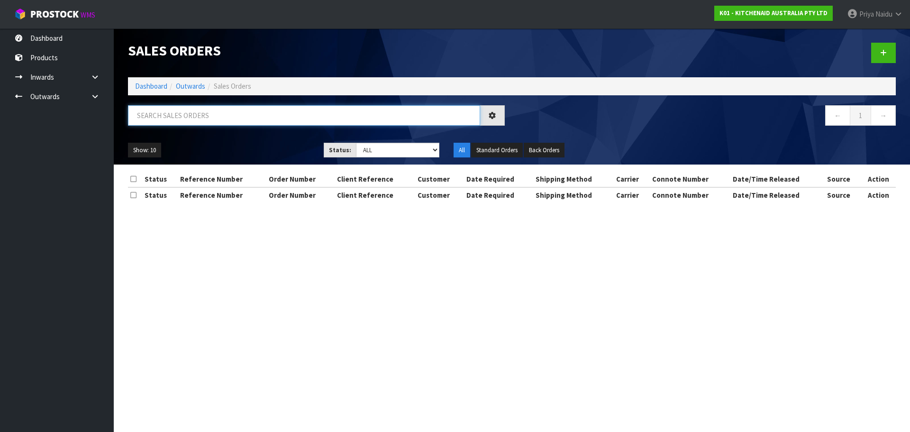
drag, startPoint x: 202, startPoint y: 115, endPoint x: 194, endPoint y: 110, distance: 9.3
click at [202, 113] on input "text" at bounding box center [304, 115] width 352 height 20
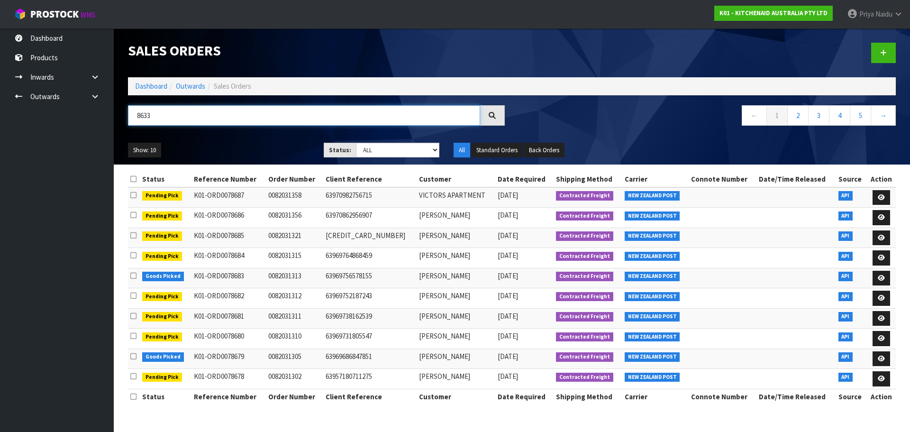
type input "8633"
click at [477, 274] on td "[PERSON_NAME]" at bounding box center [456, 278] width 79 height 20
click at [603, 128] on div "← 1 2 3 4 5 →" at bounding box center [707, 120] width 391 height 30
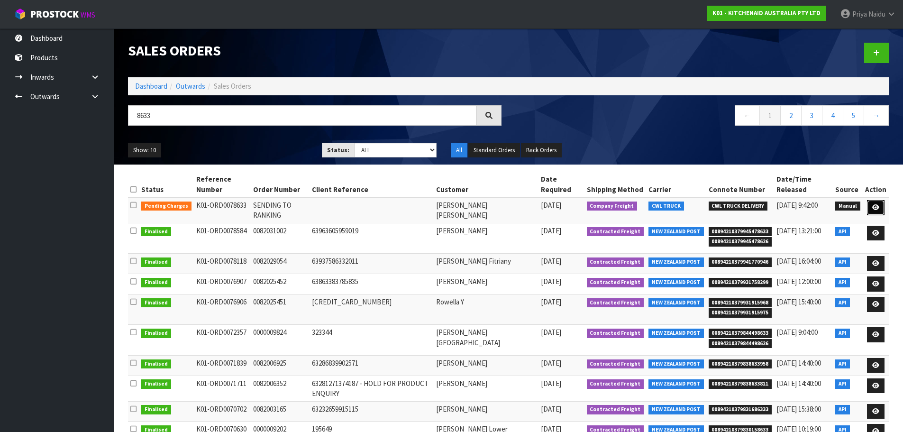
click at [884, 208] on link at bounding box center [876, 207] width 18 height 15
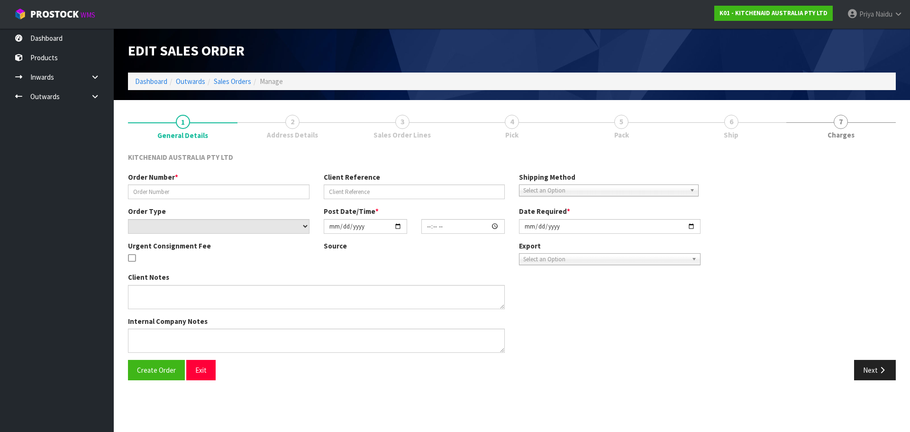
type input "SENDING TO RANKING"
select select "number:0"
type input "[DATE]"
type input "12:33:00.000"
type input "[DATE]"
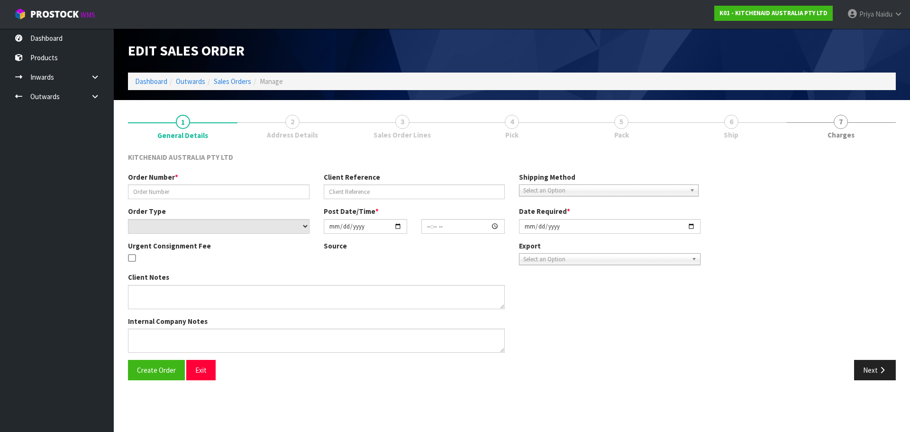
type textarea "PLEASE WRAP AND SHIP PALLETS 1,2,3 AND 4 TO [PERSON_NAME] ASAP."
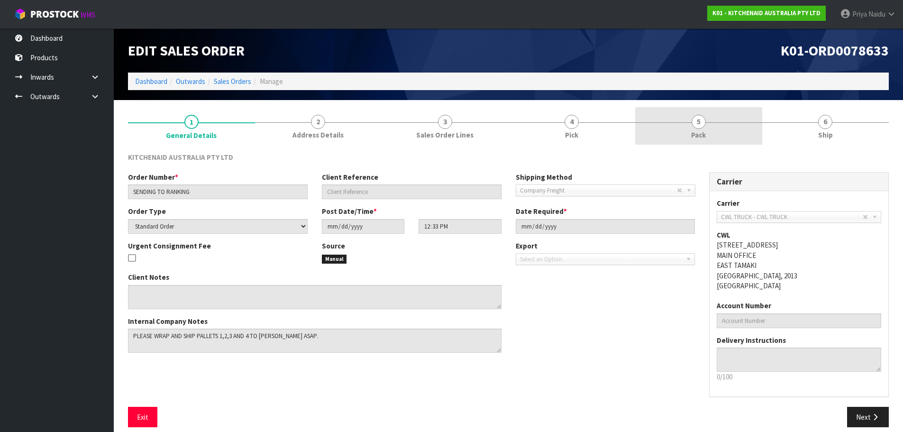
click at [703, 133] on span "Pack" at bounding box center [698, 135] width 15 height 10
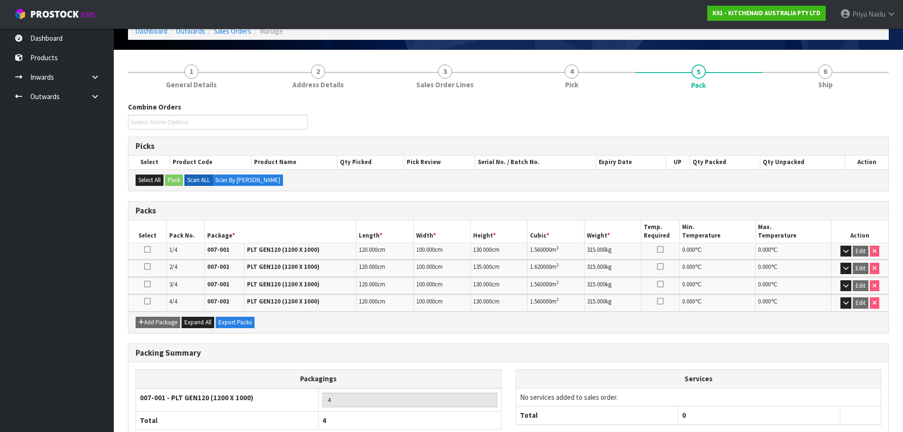
scroll to position [110, 0]
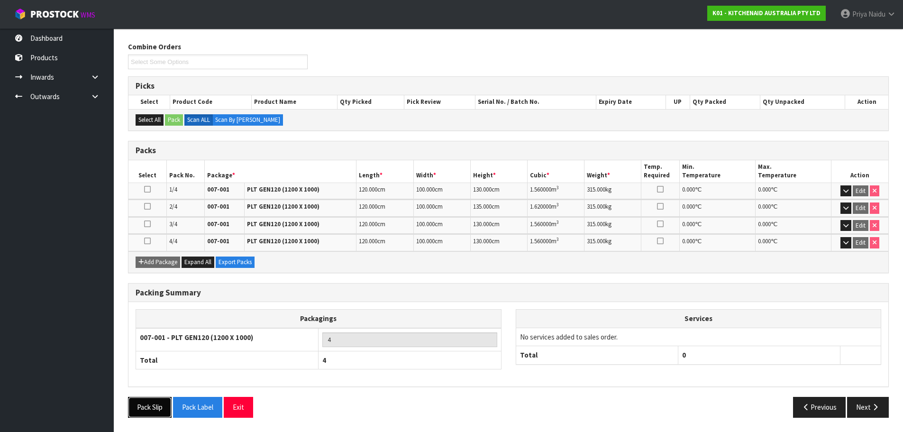
click at [151, 413] on button "Pack Slip" at bounding box center [150, 407] width 44 height 20
click at [199, 411] on button "Pack Label" at bounding box center [197, 407] width 49 height 20
